Goal: Task Accomplishment & Management: Use online tool/utility

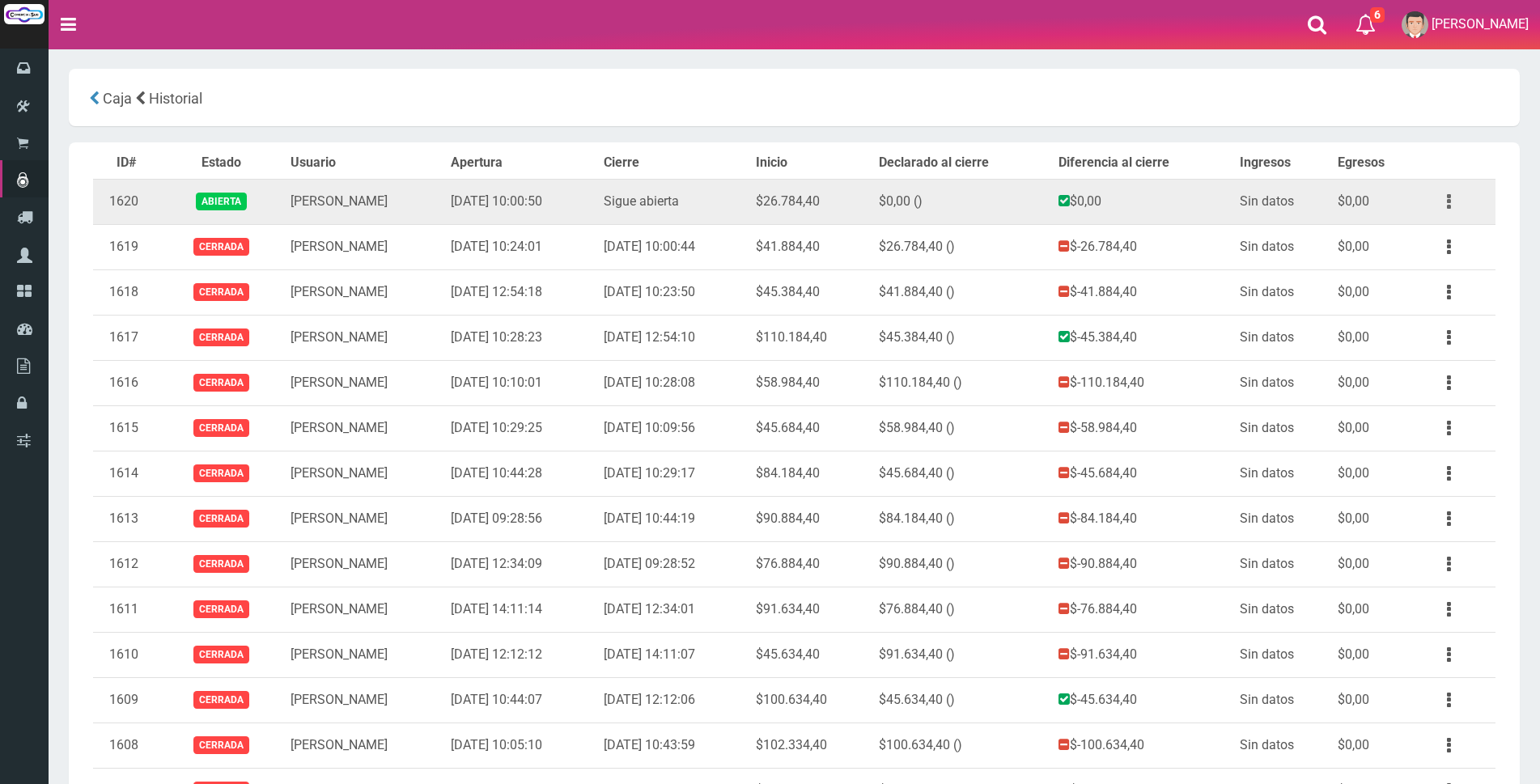
click at [1455, 197] on button "button" at bounding box center [1449, 202] width 37 height 28
click at [1435, 241] on link "Ver" at bounding box center [1403, 241] width 128 height 36
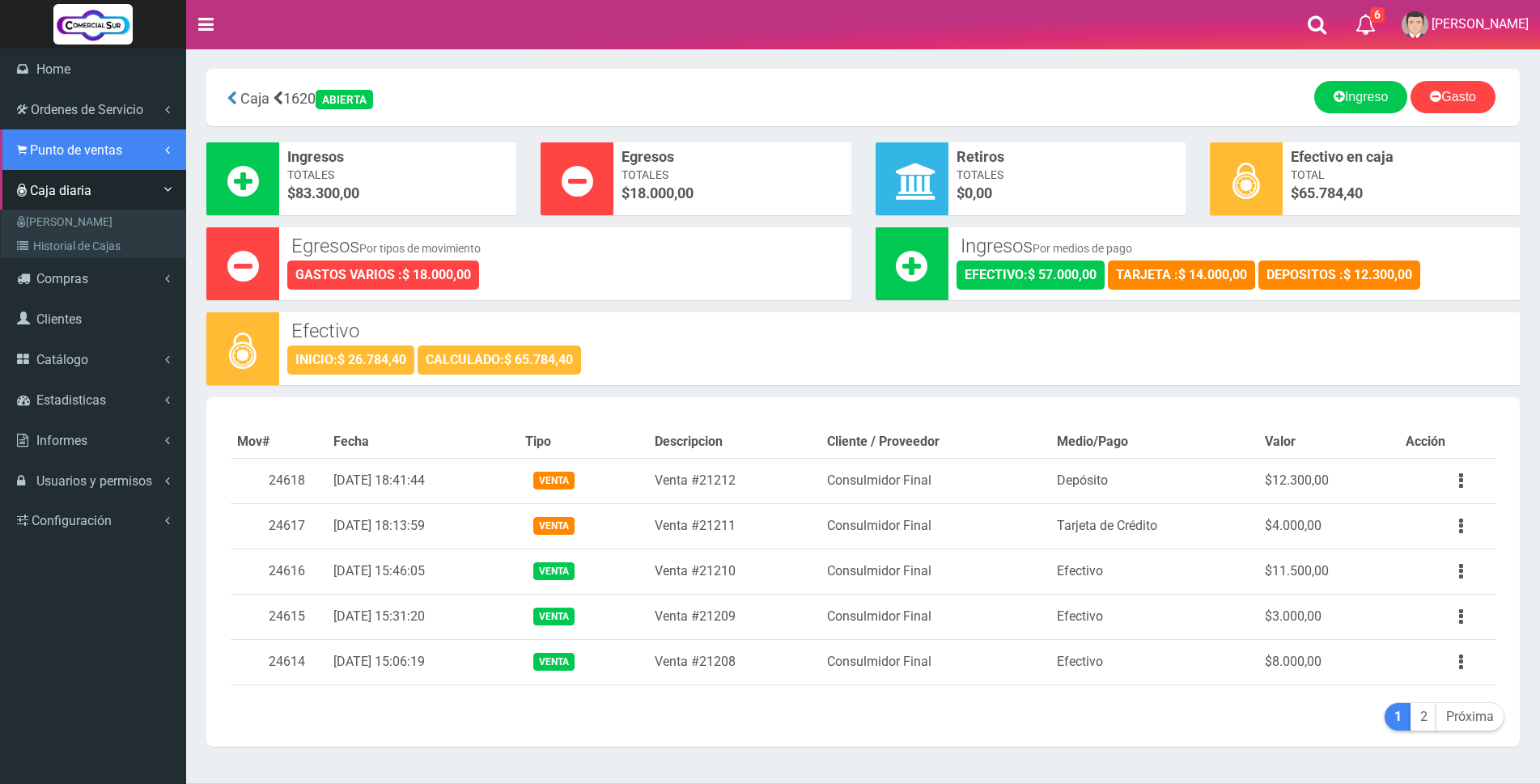
click at [23, 146] on icon at bounding box center [21, 150] width 10 height 16
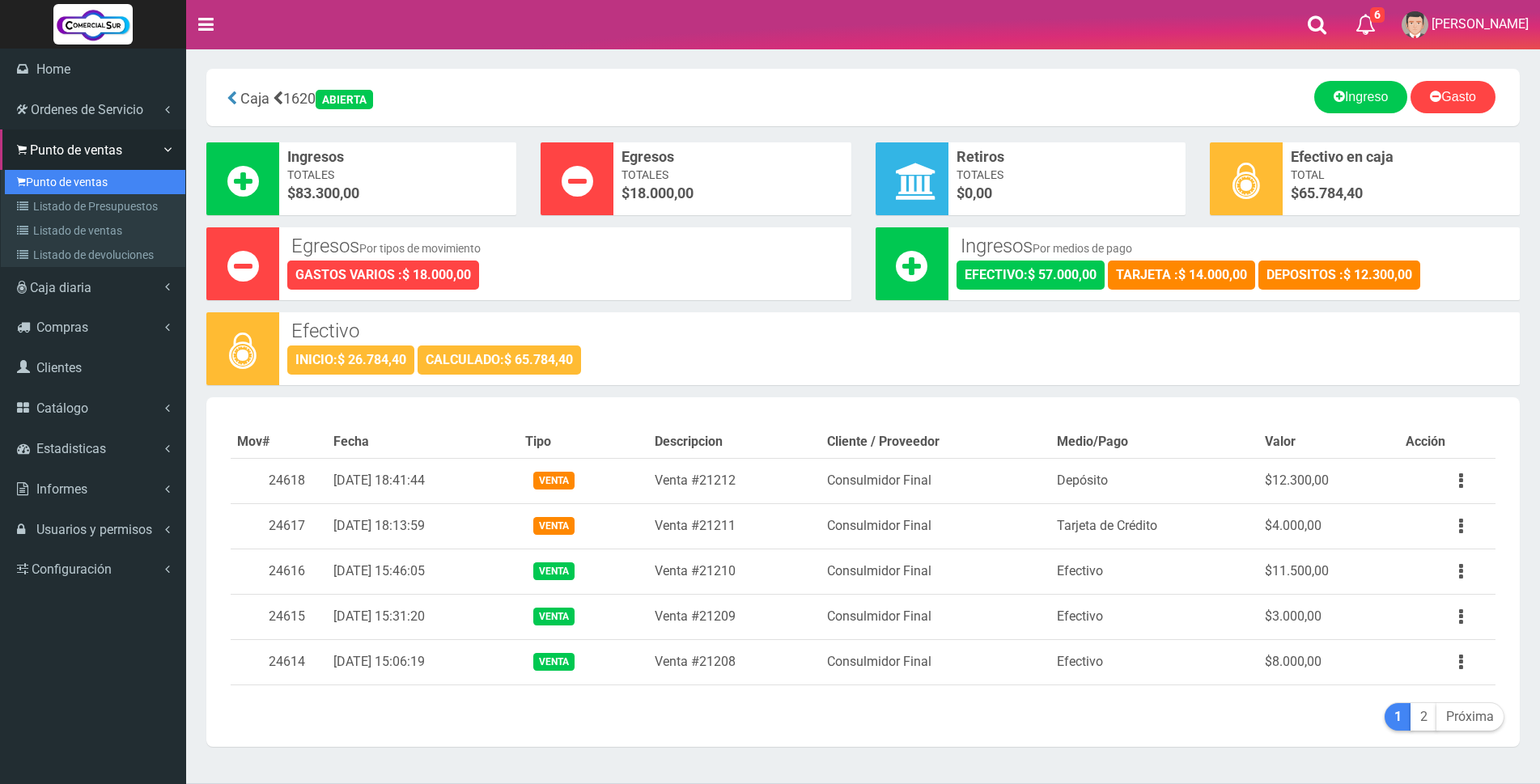
click at [49, 175] on link "Punto de ventas" at bounding box center [95, 182] width 181 height 24
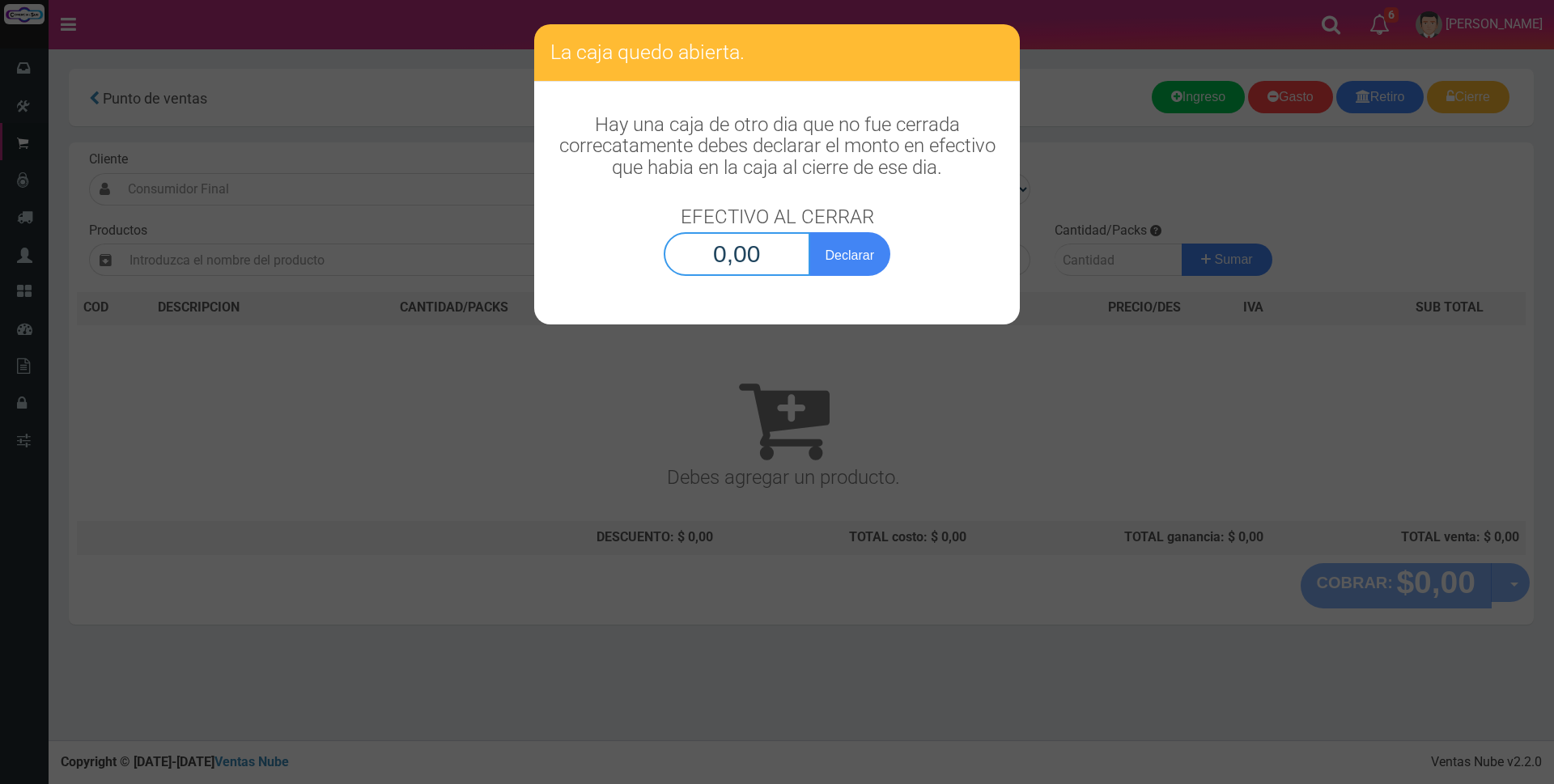
click at [713, 253] on input "0,00" at bounding box center [737, 254] width 147 height 44
type input "65.784,40"
click at [859, 259] on button "Declarar" at bounding box center [850, 254] width 81 height 44
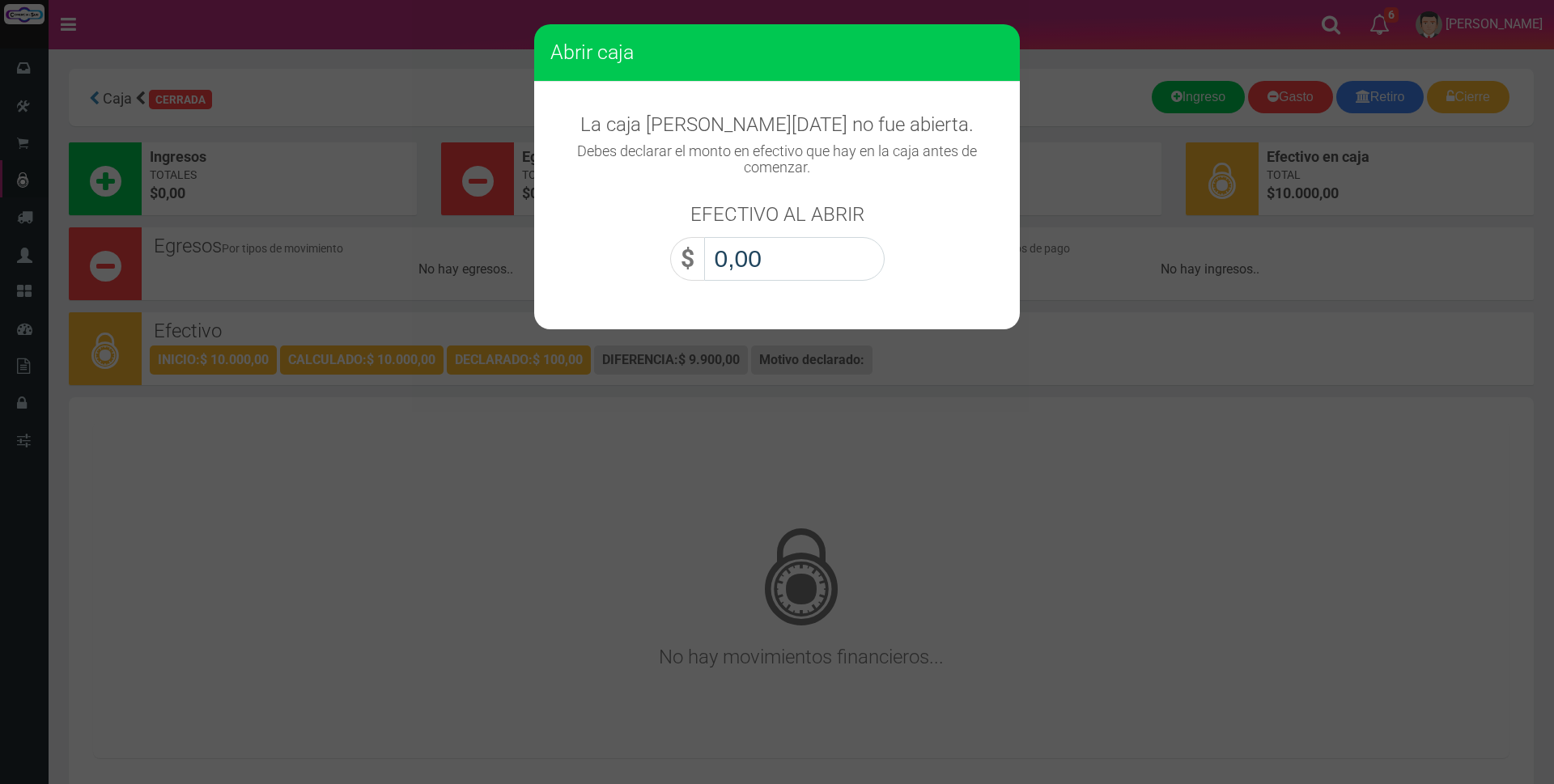
click at [856, 259] on input "0,00" at bounding box center [794, 258] width 181 height 44
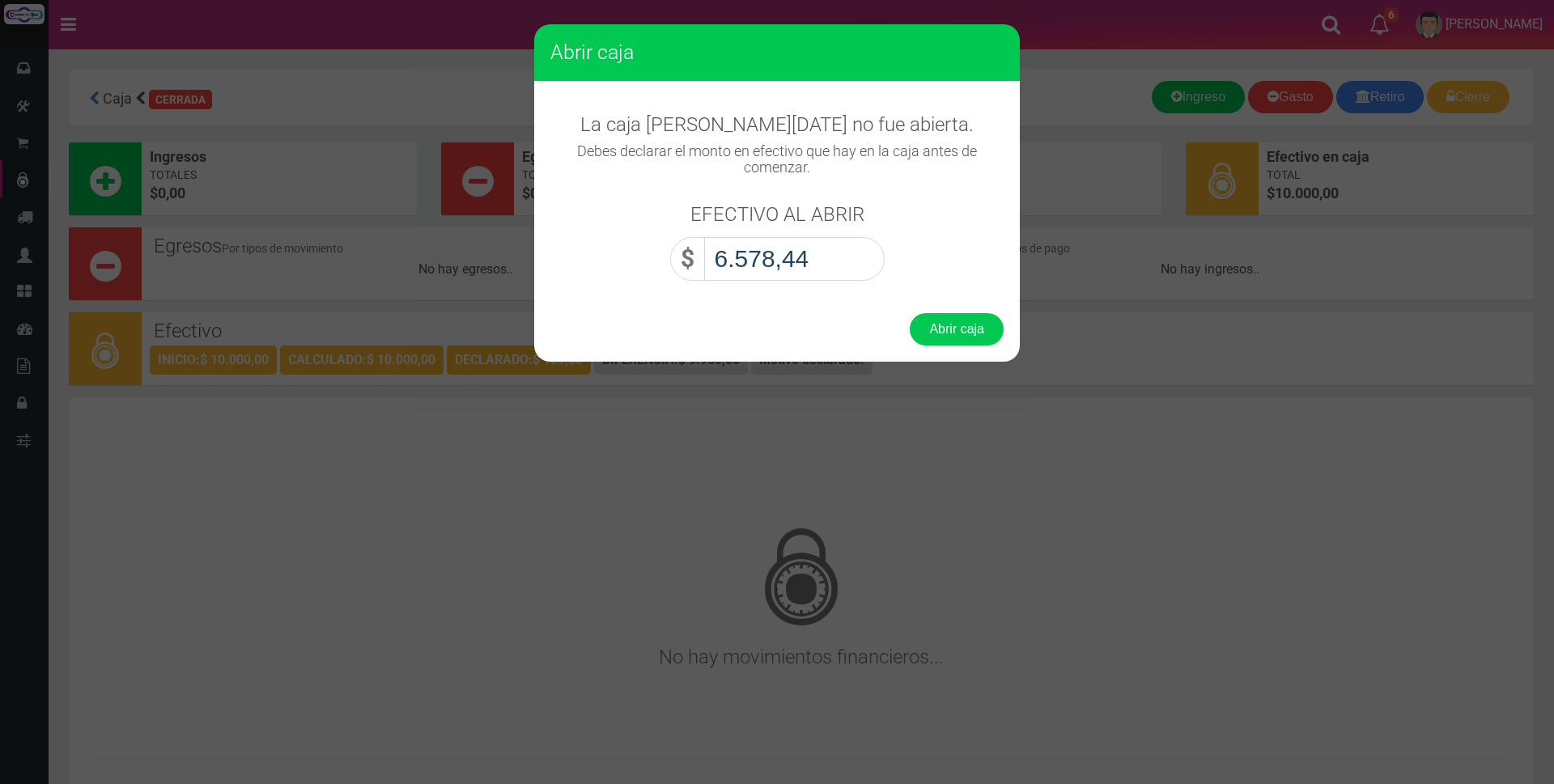
type input "65.784,40"
click at [958, 327] on button "Abrir caja" at bounding box center [956, 329] width 93 height 32
